Goal: Information Seeking & Learning: Learn about a topic

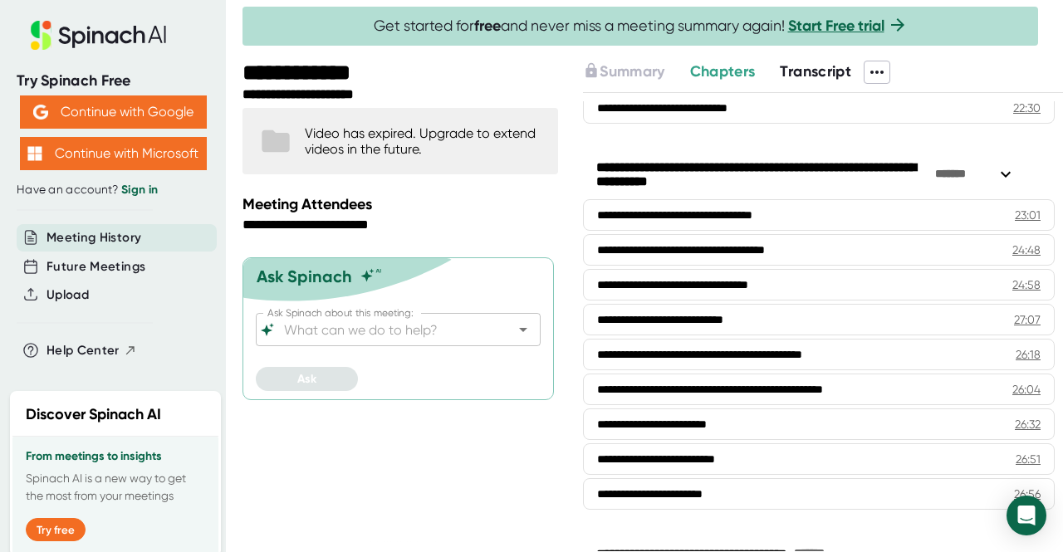
scroll to position [1373, 0]
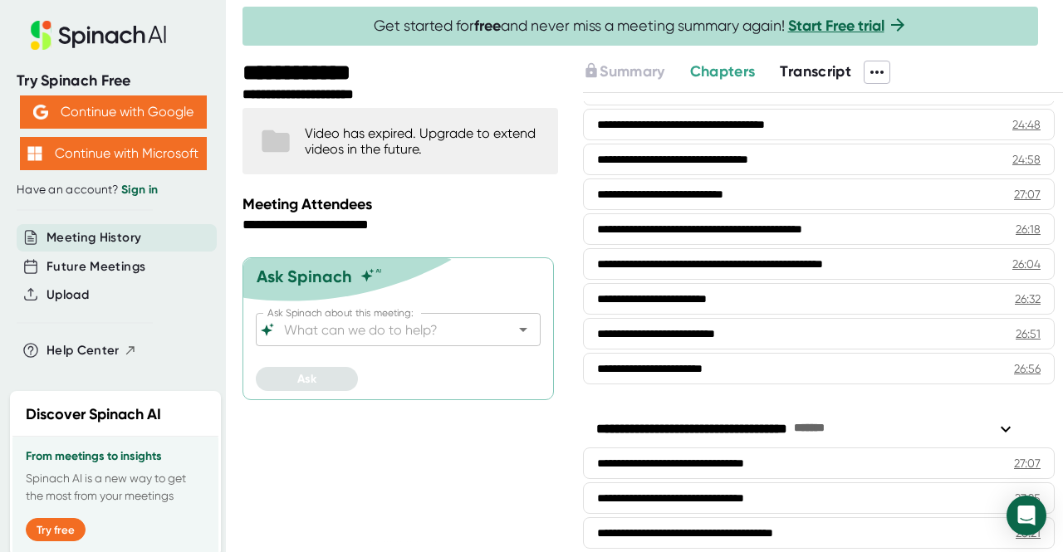
click at [795, 61] on button "Transcript" at bounding box center [815, 72] width 71 height 22
